Goal: Check status

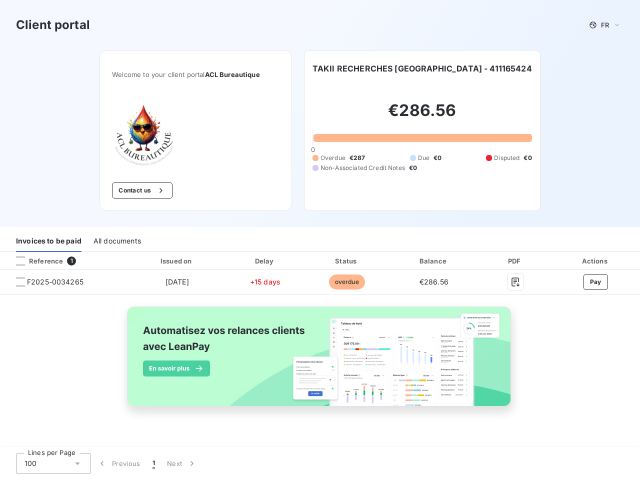
click at [320, 240] on div "Invoices to be paid All documents" at bounding box center [320, 241] width 640 height 21
click at [605, 25] on span "FR" at bounding box center [605, 25] width 8 height 8
click at [141, 190] on button "Contact us" at bounding box center [142, 190] width 60 height 16
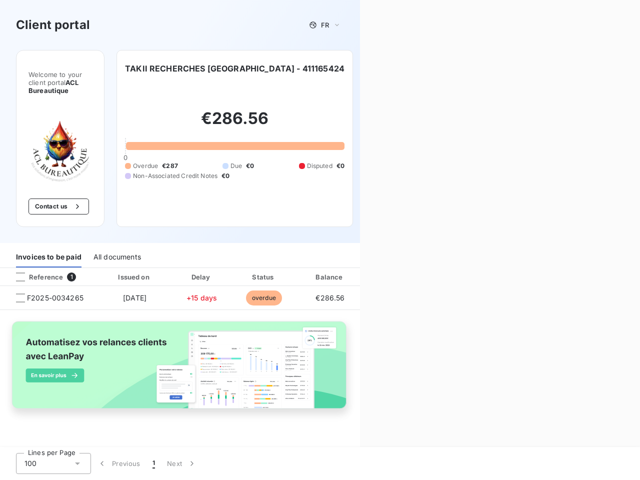
click at [421, 68] on div "Contact us Fill out the form below, and a member of our team will get back to y…" at bounding box center [500, 240] width 280 height 480
click at [48, 246] on div "Invoices to be paid" at bounding box center [48, 256] width 65 height 21
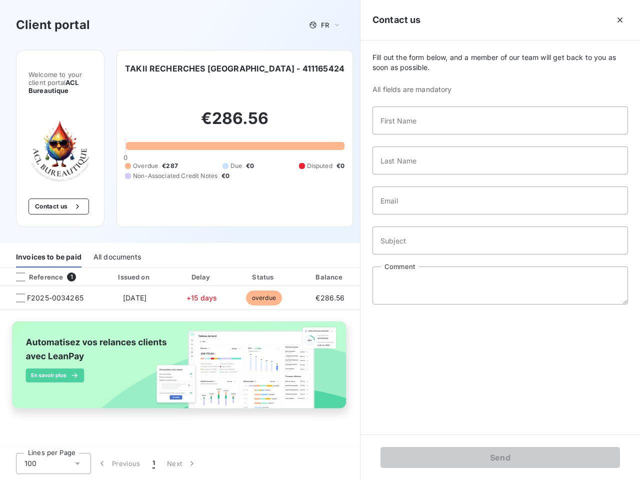
click at [116, 246] on div "All documents" at bounding box center [116, 256] width 47 height 21
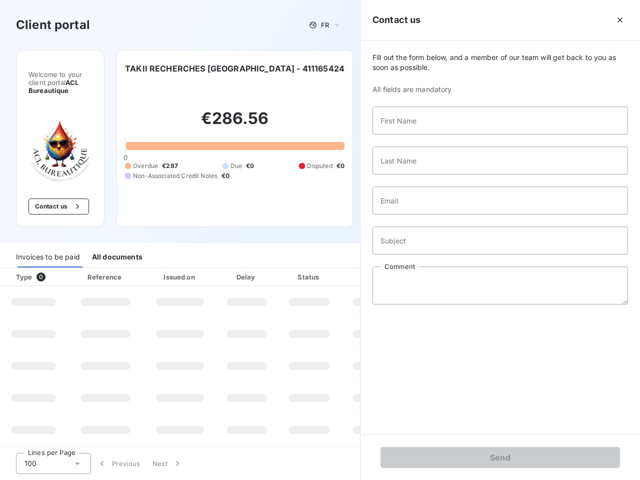
click at [64, 268] on th "Type 0" at bounding box center [33, 277] width 67 height 18
click at [20, 268] on th "Type 0" at bounding box center [33, 277] width 67 height 18
click at [176, 268] on th "Issued on" at bounding box center [179, 277] width 73 height 18
click at [265, 268] on th "Delay" at bounding box center [246, 277] width 61 height 18
